Goal: Task Accomplishment & Management: Manage account settings

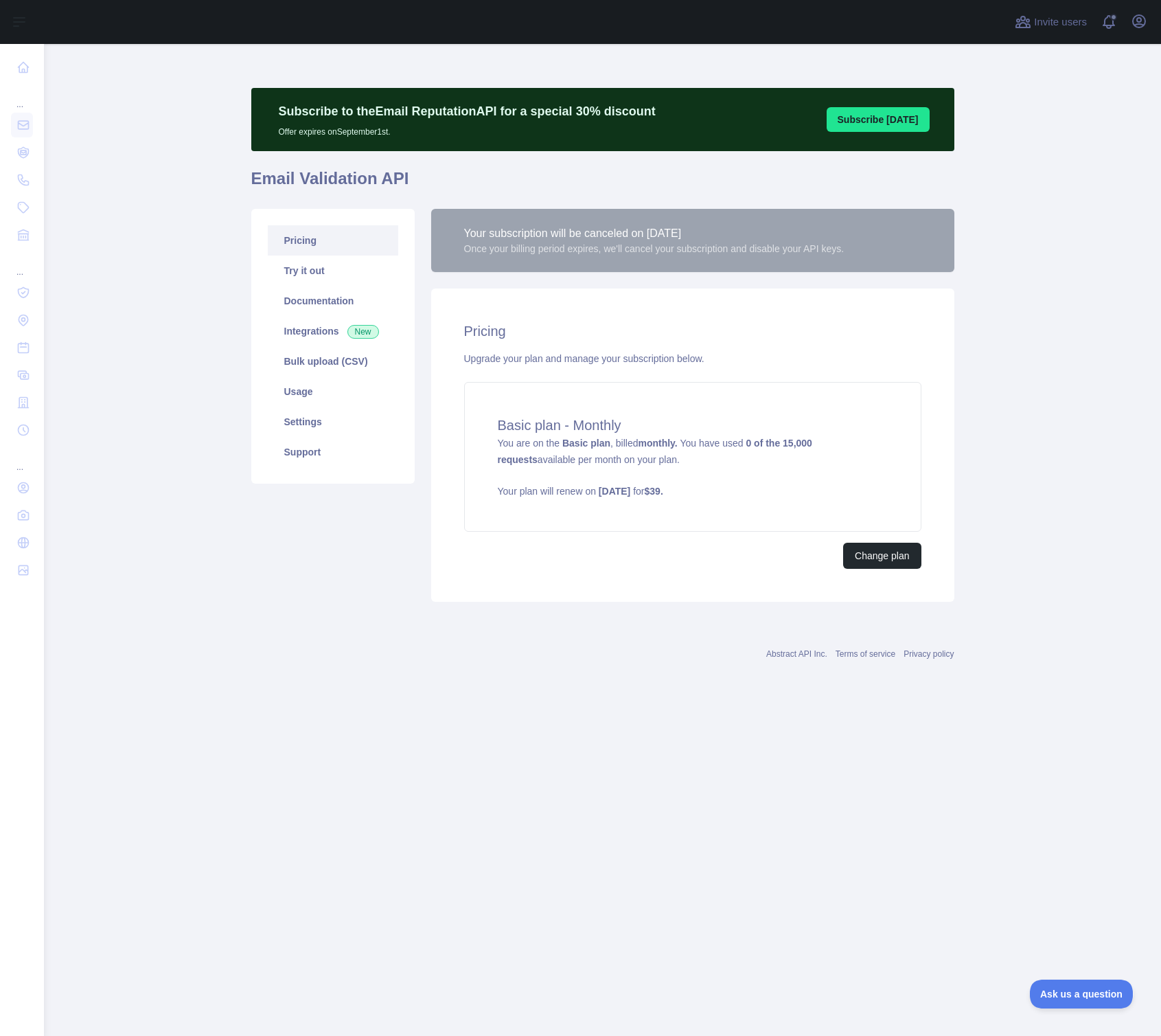
click at [1041, 395] on main "Subscribe to the Email Reputation API for a special 30 % discount Offer expires…" at bounding box center [602, 540] width 1117 height 992
click at [1070, 988] on span "Ask us a question" at bounding box center [1075, 992] width 103 height 10
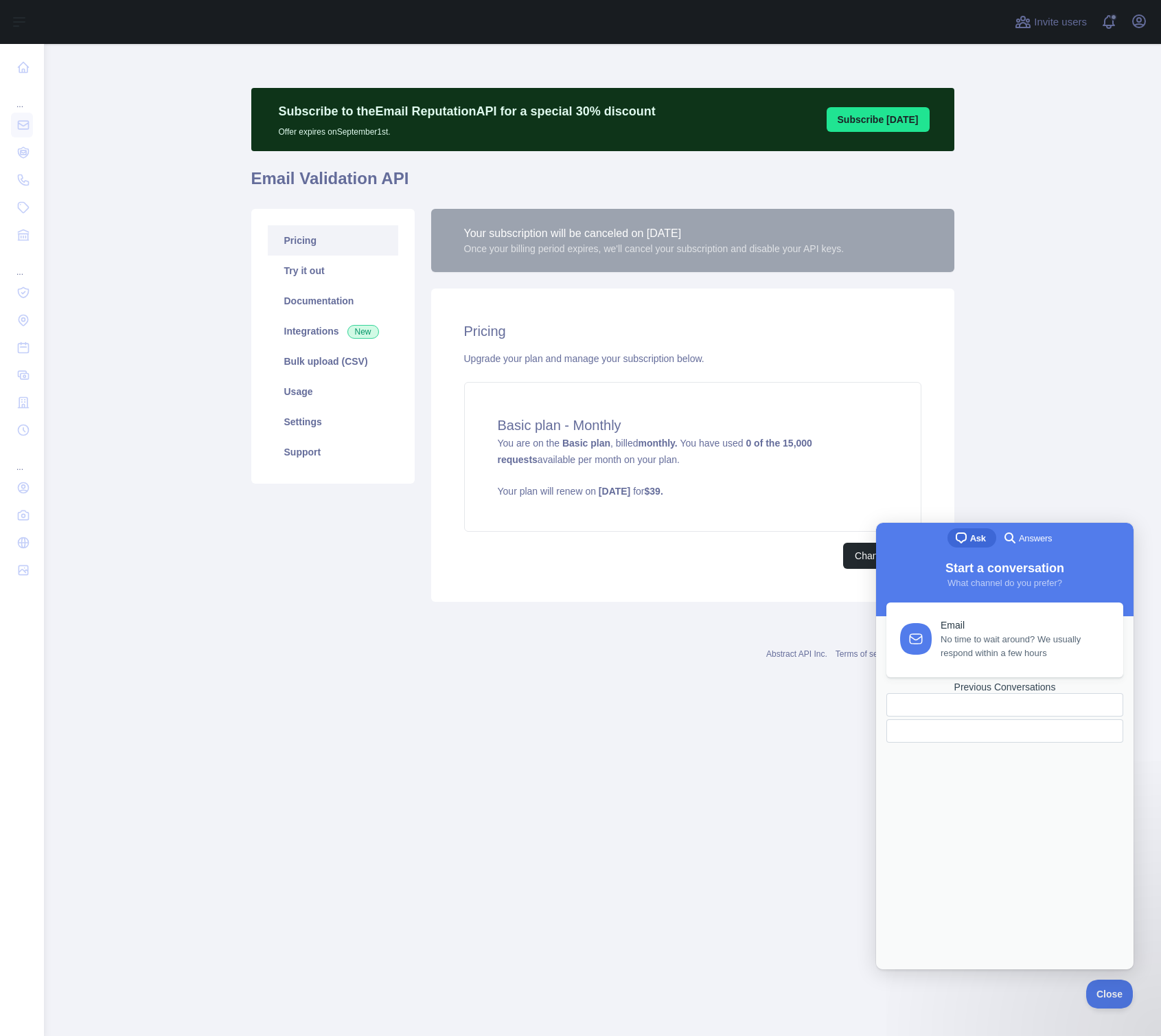
click at [809, 713] on main "Subscribe to the Email Reputation API for a special 30 % discount Offer expires…" at bounding box center [602, 540] width 1117 height 992
click at [856, 564] on button "Change plan" at bounding box center [882, 555] width 77 height 26
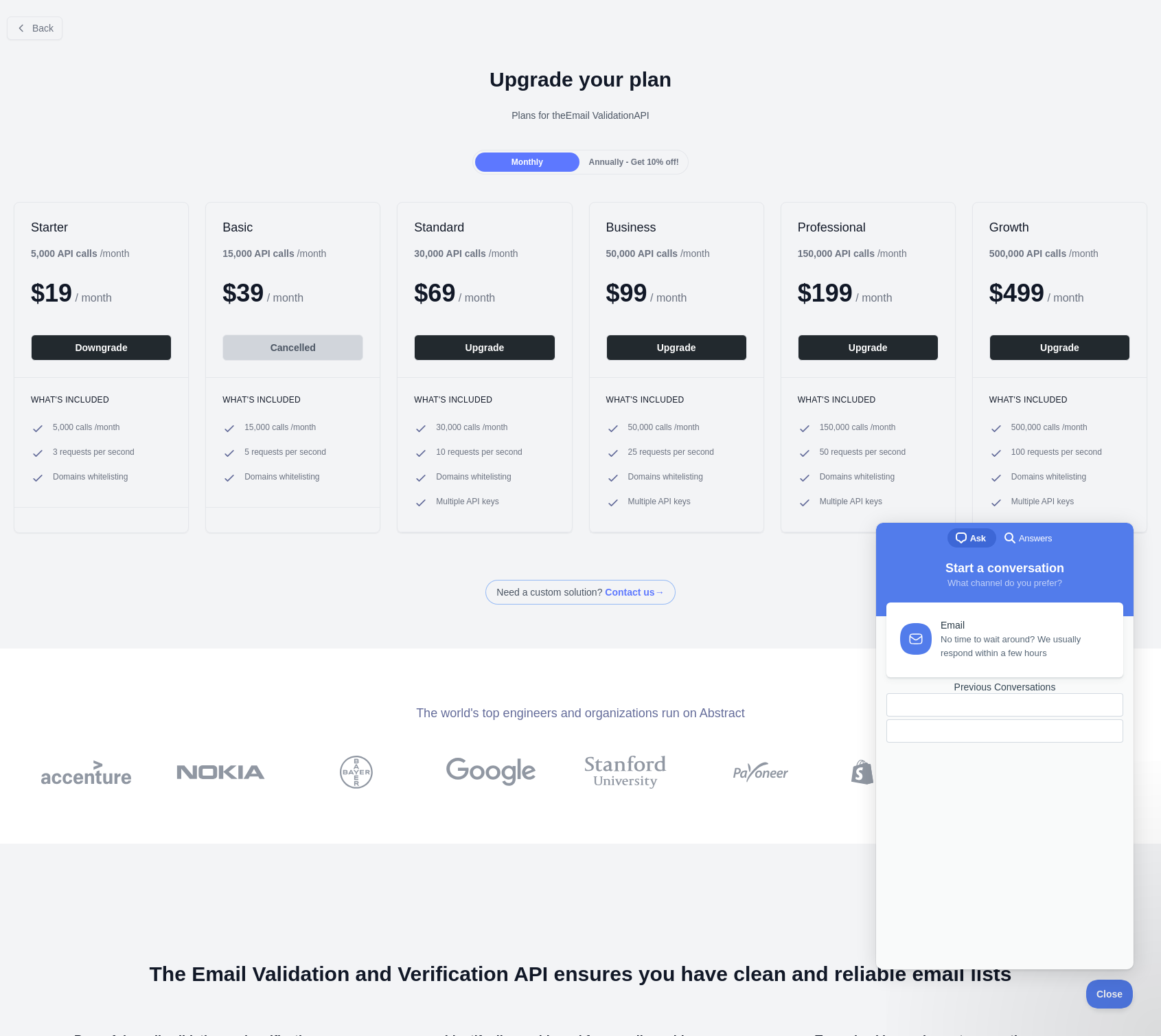
click at [345, 562] on div "Back Upgrade your plan Plans for the Email Validation API Monthly Annually - Ge…" at bounding box center [580, 305] width 1161 height 599
